Goal: Book appointment/travel/reservation

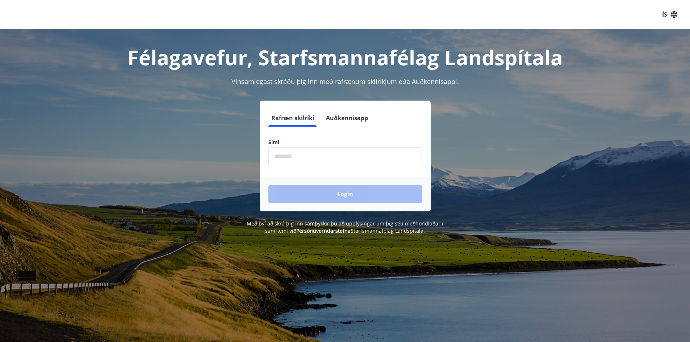
click at [332, 150] on input "phone" at bounding box center [344, 156] width 153 height 18
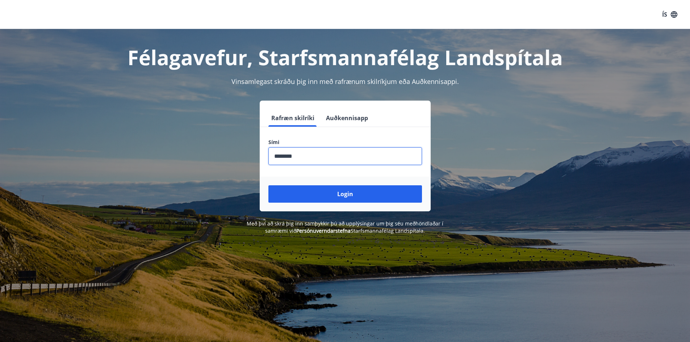
type input "********"
click at [268, 185] on button "Login" at bounding box center [344, 193] width 153 height 17
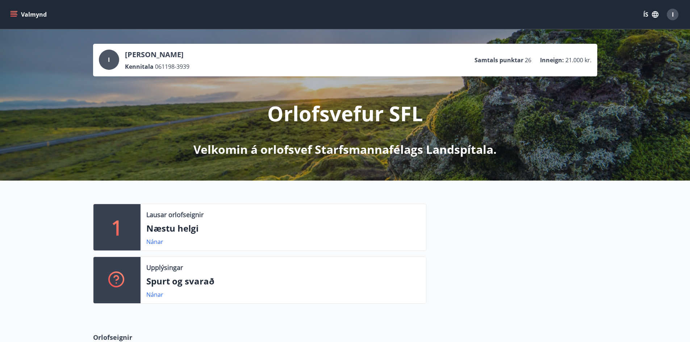
click at [13, 10] on button "Valmynd" at bounding box center [29, 14] width 41 height 13
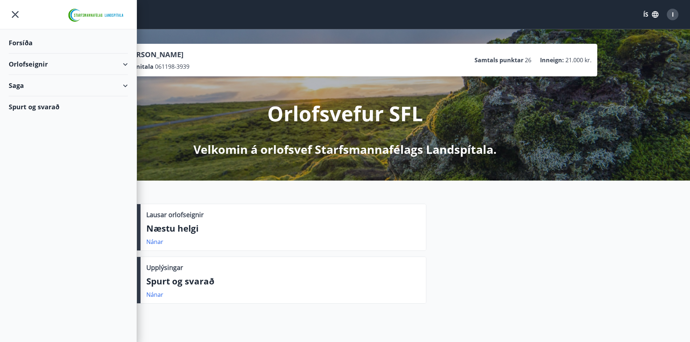
click at [129, 63] on icon at bounding box center [125, 64] width 9 height 9
click at [31, 85] on div "Framboð" at bounding box center [68, 82] width 108 height 15
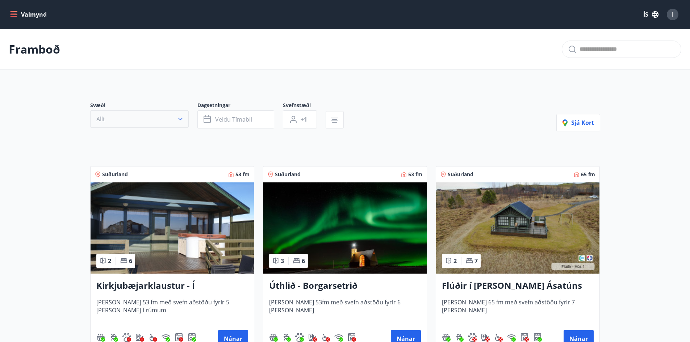
click at [181, 119] on icon "button" at bounding box center [180, 119] width 4 height 3
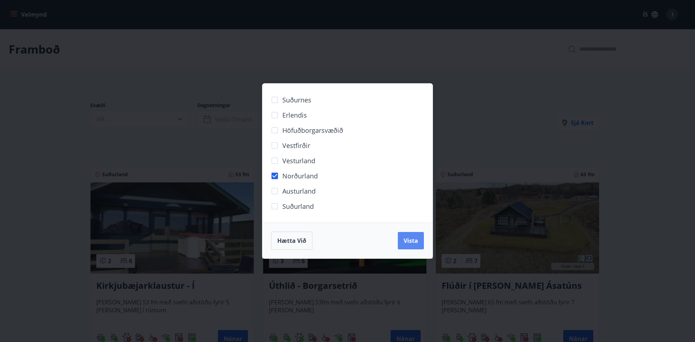
click at [408, 240] on span "Vista" at bounding box center [411, 241] width 14 height 8
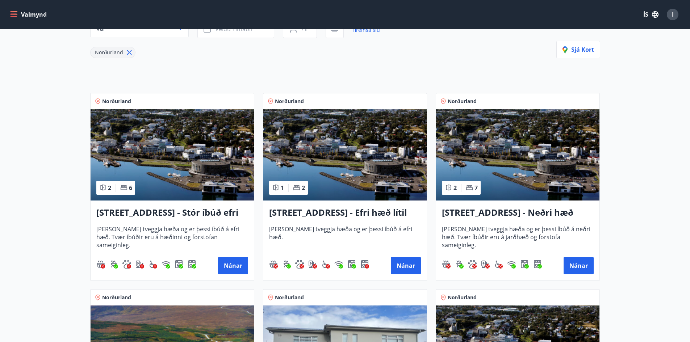
scroll to position [109, 0]
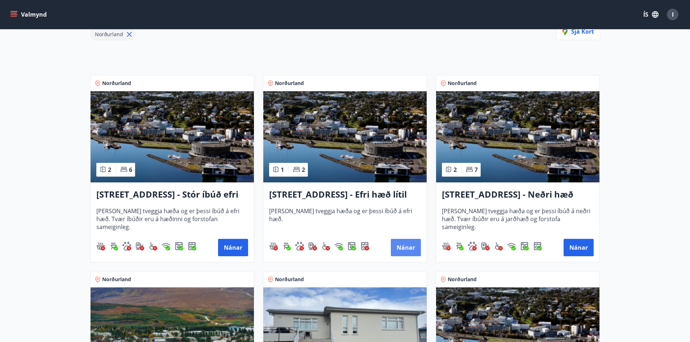
click at [405, 250] on button "Nánar" at bounding box center [406, 247] width 30 height 17
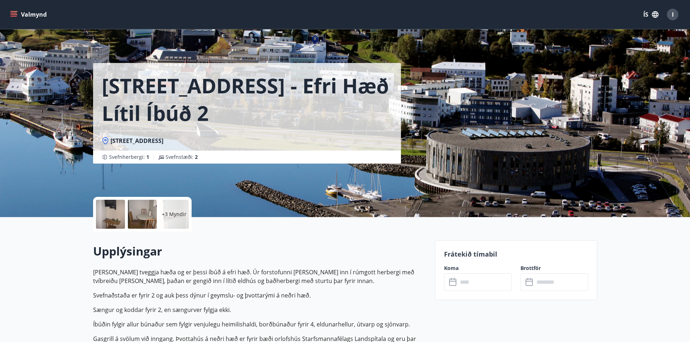
click at [454, 287] on div "​ ​" at bounding box center [478, 282] width 68 height 18
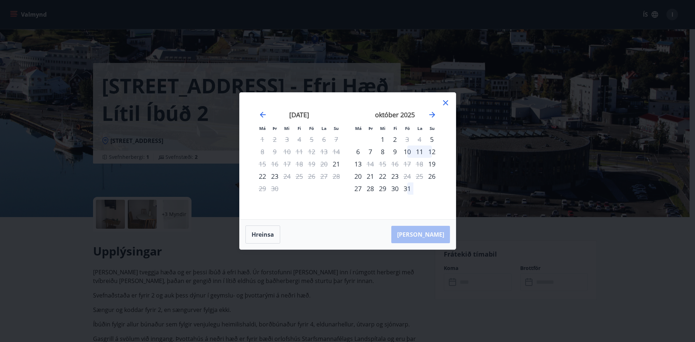
click at [446, 103] on icon at bounding box center [445, 102] width 9 height 9
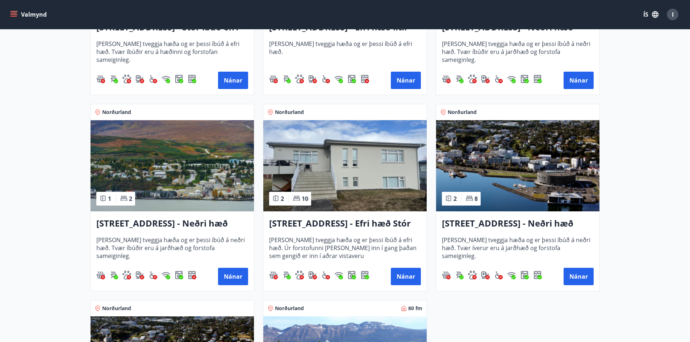
scroll to position [282, 0]
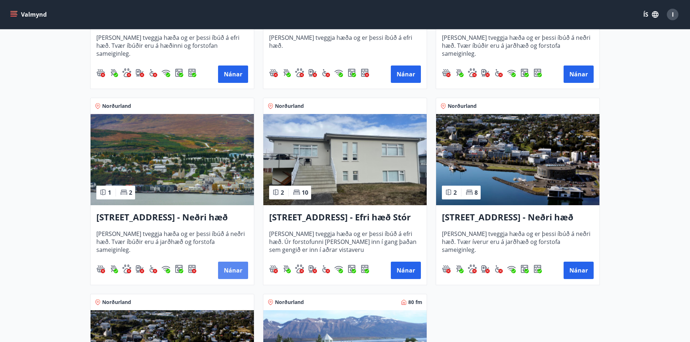
click at [239, 271] on button "Nánar" at bounding box center [233, 270] width 30 height 17
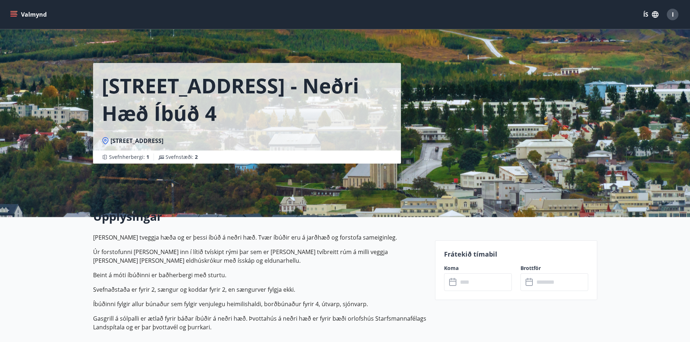
click at [450, 287] on div "​ ​" at bounding box center [478, 282] width 68 height 18
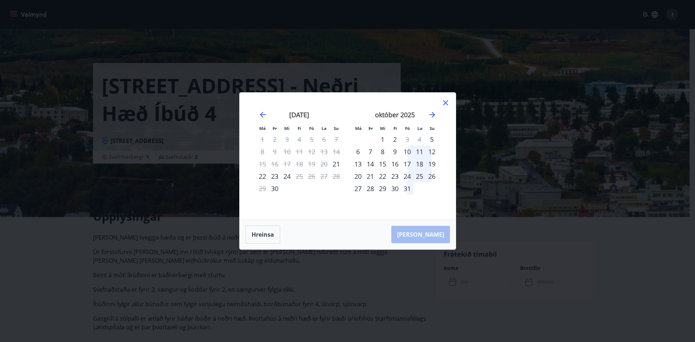
click at [446, 102] on icon at bounding box center [445, 102] width 5 height 5
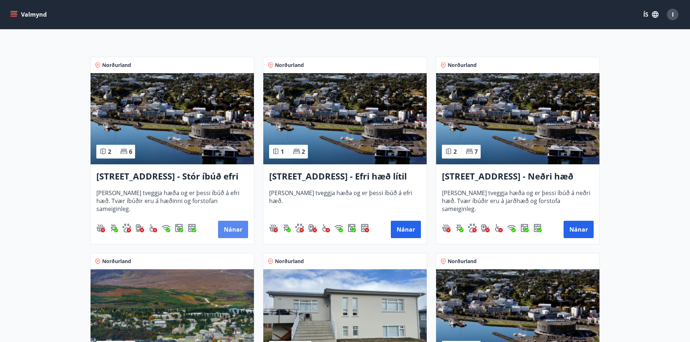
click at [227, 229] on button "Nánar" at bounding box center [233, 229] width 30 height 17
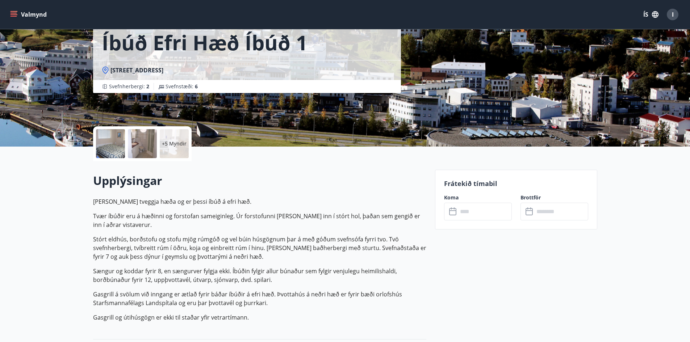
scroll to position [117, 0]
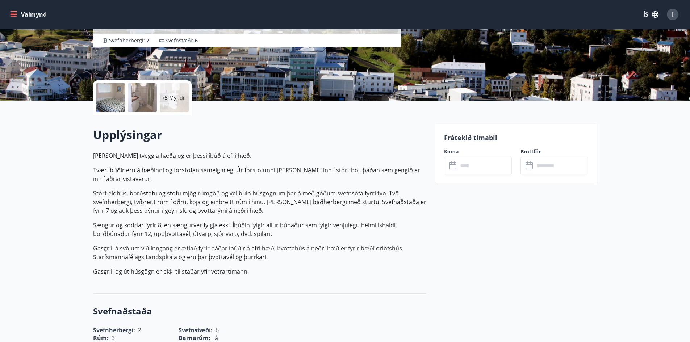
click at [450, 168] on icon at bounding box center [453, 165] width 9 height 9
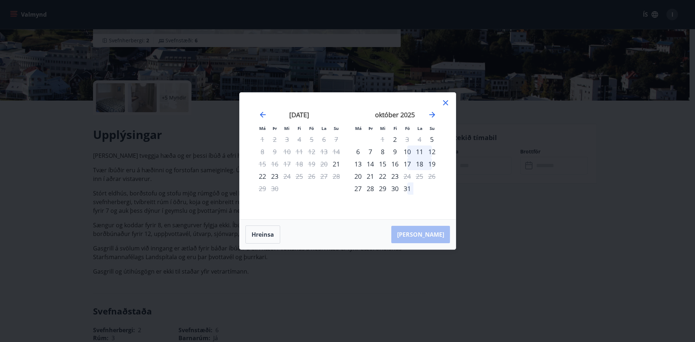
click at [442, 101] on icon at bounding box center [445, 102] width 9 height 9
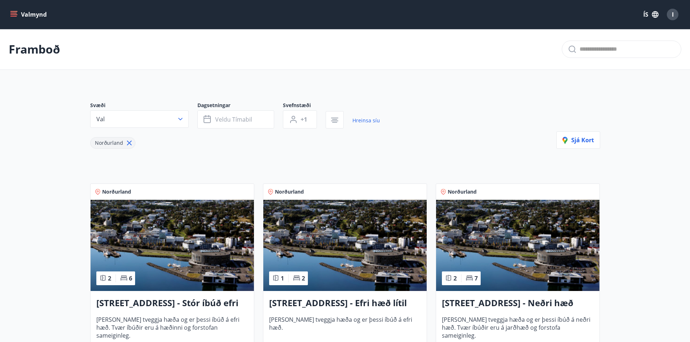
click at [510, 304] on h3 "Hrafnagilsstræti 23 - Neðri hæð íbúð 3" at bounding box center [518, 303] width 152 height 13
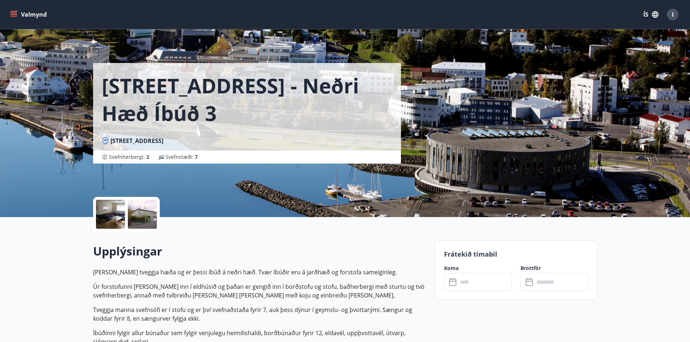
click at [450, 283] on icon at bounding box center [453, 282] width 9 height 9
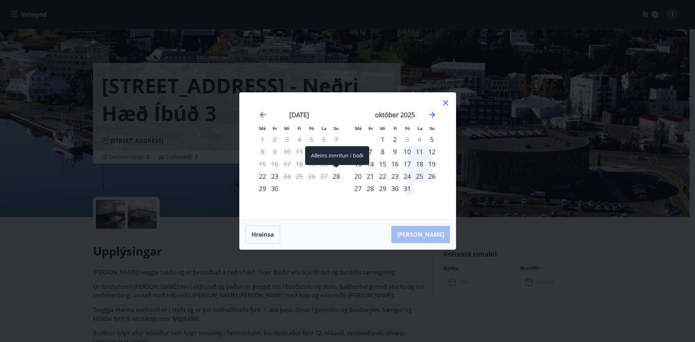
click at [334, 174] on div "28" at bounding box center [336, 176] width 12 height 12
click at [337, 177] on div "28" at bounding box center [336, 176] width 12 height 12
click at [335, 176] on div "28" at bounding box center [336, 176] width 12 height 12
click at [262, 188] on div "29" at bounding box center [262, 188] width 12 height 12
click at [437, 234] on div "Hreinsa Taka Frá" at bounding box center [348, 235] width 216 height 30
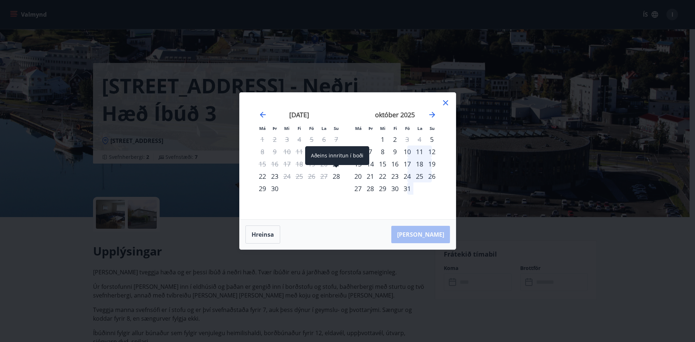
click at [336, 178] on div "28" at bounding box center [336, 176] width 12 height 12
click at [431, 241] on div "Hreinsa Taka Frá" at bounding box center [348, 235] width 216 height 30
click at [447, 101] on icon at bounding box center [445, 102] width 5 height 5
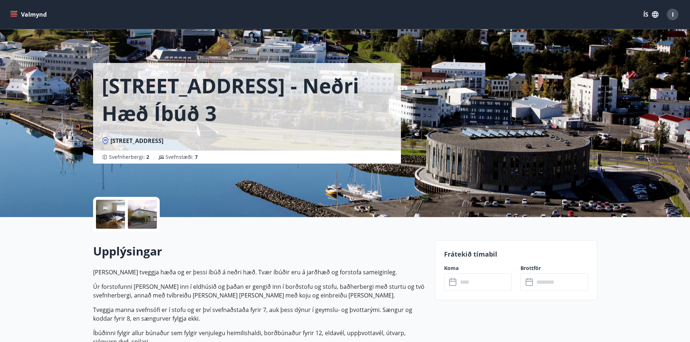
click at [673, 18] on div "I" at bounding box center [672, 15] width 12 height 12
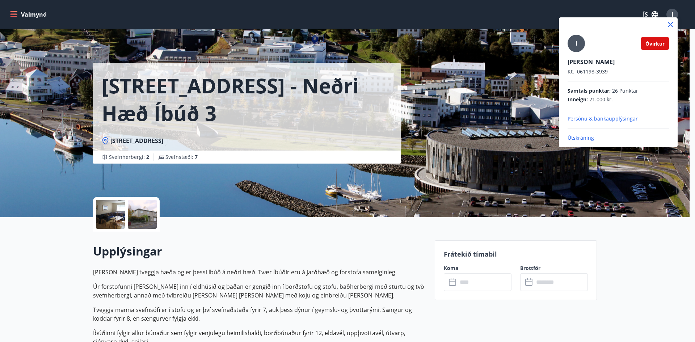
click at [657, 256] on div at bounding box center [347, 171] width 695 height 342
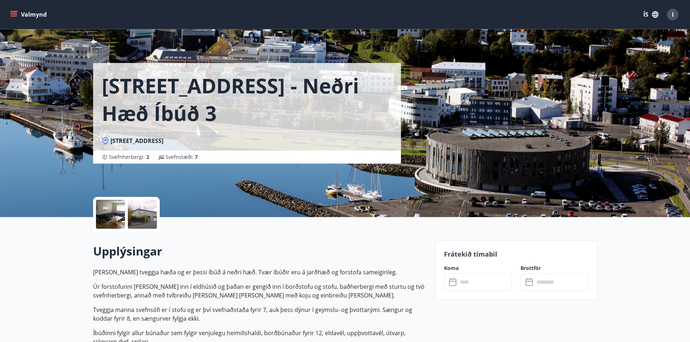
click at [22, 18] on button "Valmynd" at bounding box center [29, 14] width 41 height 13
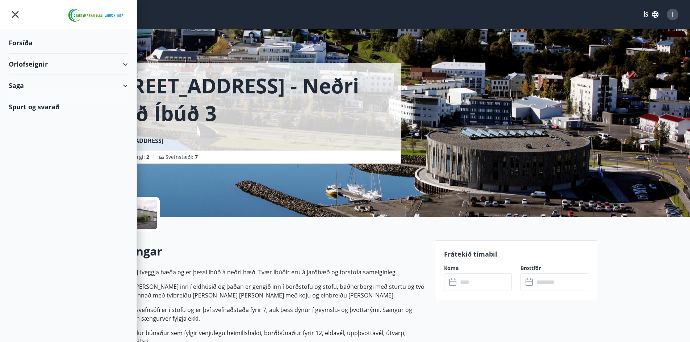
click at [123, 65] on div "Orlofseignir" at bounding box center [68, 64] width 119 height 21
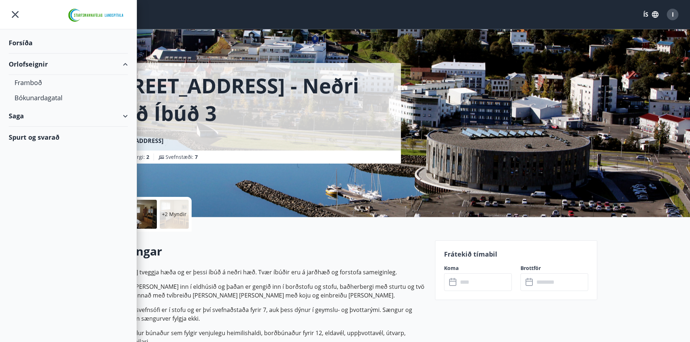
click at [50, 140] on div "Spurt og svarað" at bounding box center [68, 137] width 119 height 21
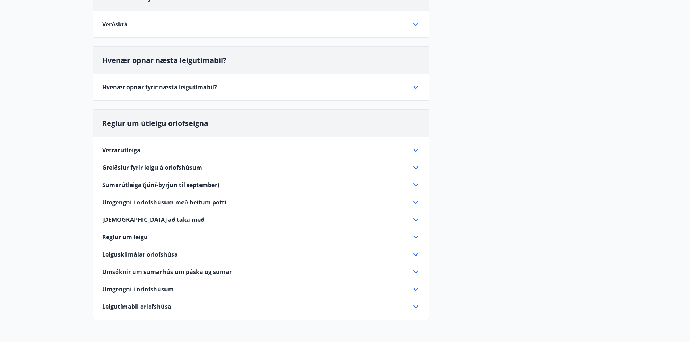
scroll to position [109, 0]
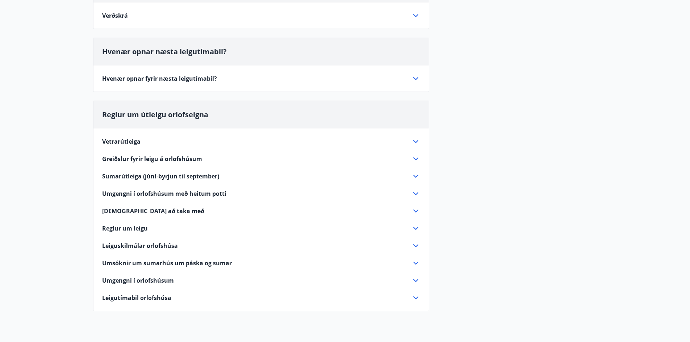
click at [415, 78] on icon at bounding box center [415, 78] width 9 height 9
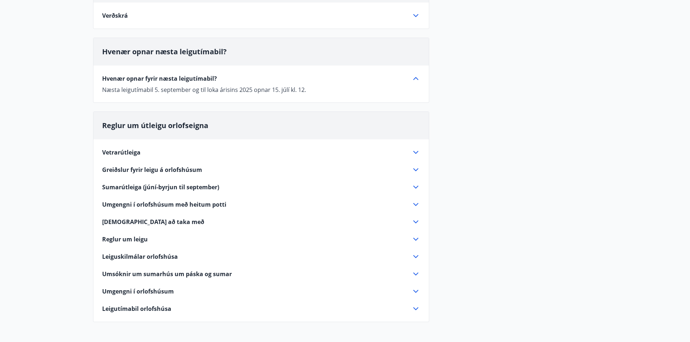
click at [415, 78] on icon at bounding box center [415, 78] width 5 height 3
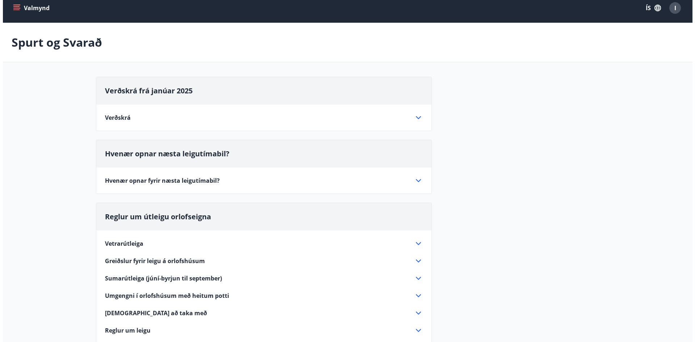
scroll to position [0, 0]
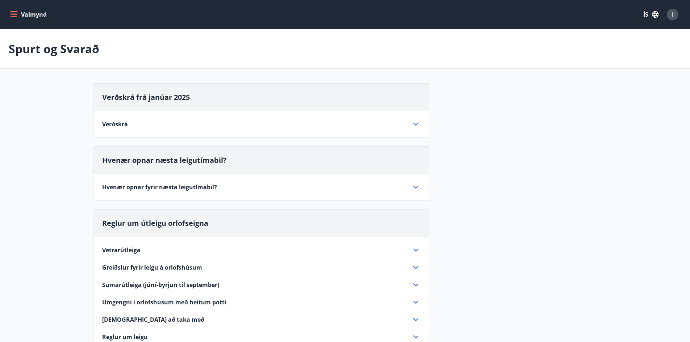
click at [39, 16] on button "Valmynd" at bounding box center [29, 14] width 41 height 13
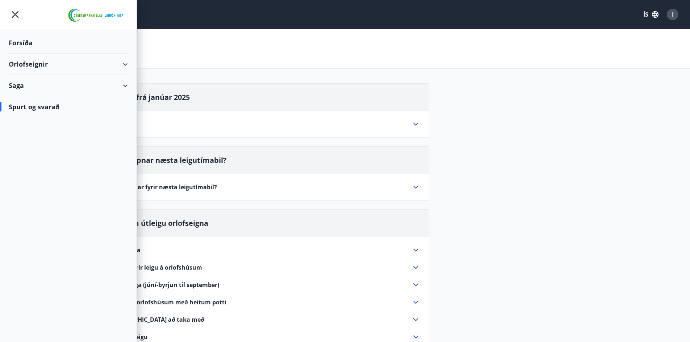
click at [12, 13] on icon "menu" at bounding box center [15, 14] width 13 height 13
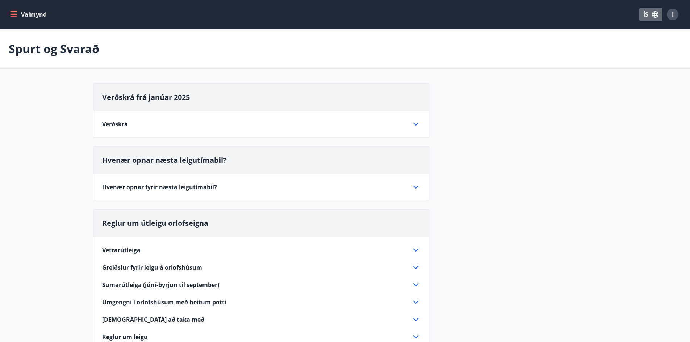
click at [652, 17] on icon "button" at bounding box center [655, 14] width 8 height 8
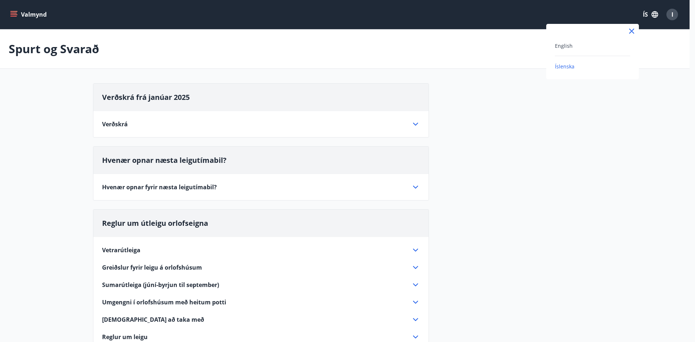
click at [676, 13] on div at bounding box center [347, 171] width 695 height 342
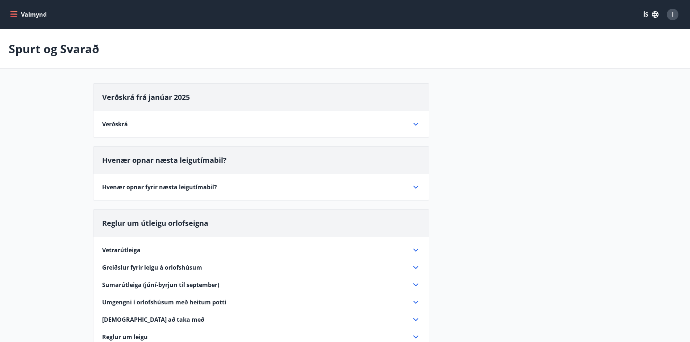
click at [675, 13] on div "I" at bounding box center [672, 15] width 12 height 12
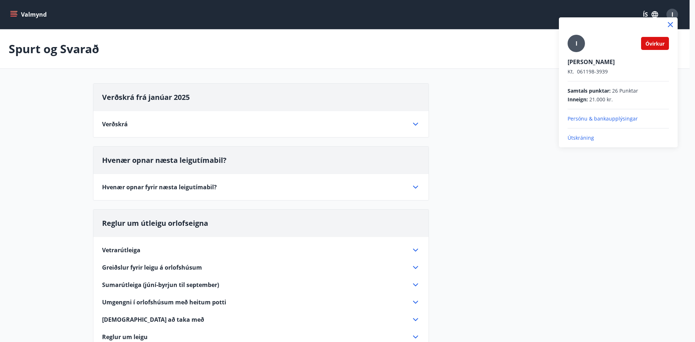
click at [577, 44] on div "I" at bounding box center [576, 43] width 17 height 17
click at [577, 53] on input "I" at bounding box center [617, 57] width 98 height 8
